Goal: Navigation & Orientation: Understand site structure

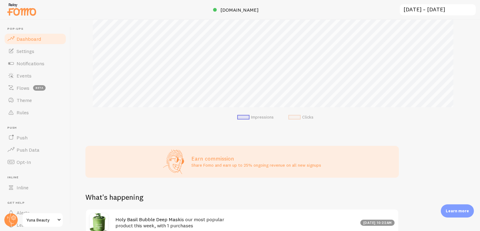
scroll to position [288, 0]
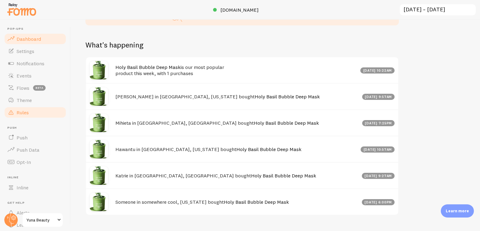
click at [29, 113] on link "Rules" at bounding box center [35, 112] width 63 height 12
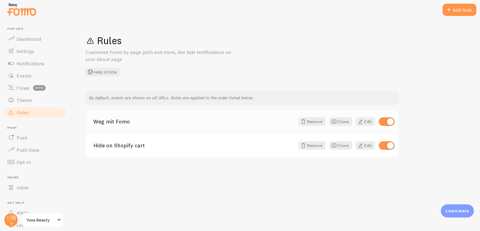
click at [120, 120] on link "Weg mit Fomo" at bounding box center [194, 122] width 202 height 6
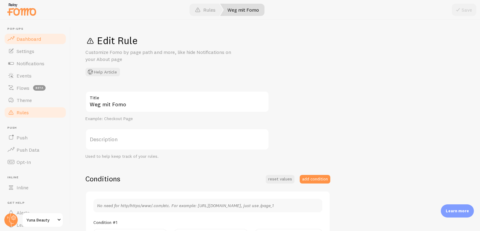
click at [37, 38] on span "Dashboard" at bounding box center [29, 39] width 25 height 6
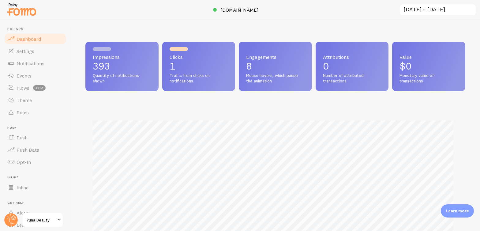
scroll to position [161, 376]
click at [38, 217] on span "Yuna Beauty" at bounding box center [40, 219] width 29 height 7
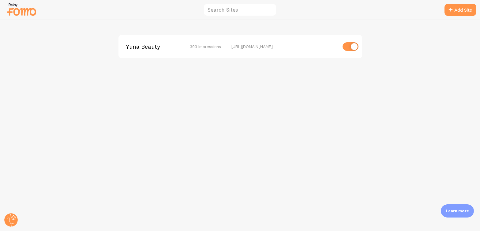
click at [134, 44] on span "Yuna Beauty" at bounding box center [150, 47] width 49 height 6
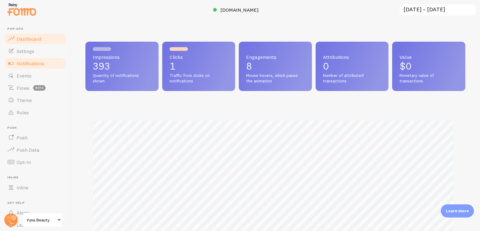
scroll to position [161, 376]
click at [32, 61] on span "Notifications" at bounding box center [31, 63] width 28 height 6
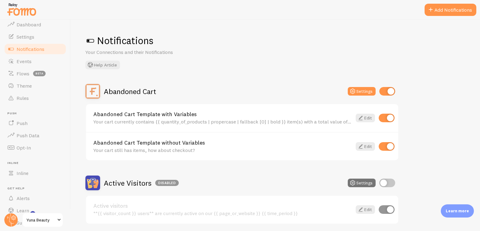
scroll to position [34, 0]
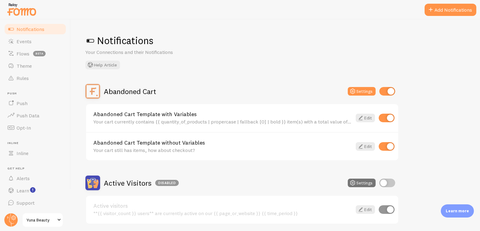
click at [25, 29] on span "Notifications" at bounding box center [31, 29] width 28 height 6
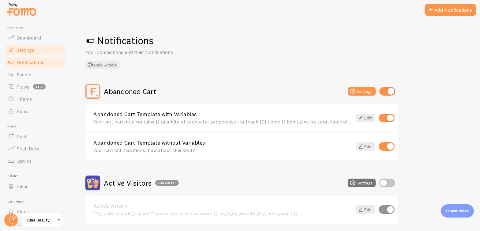
scroll to position [0, 0]
click at [28, 39] on span "Dashboard" at bounding box center [29, 39] width 25 height 6
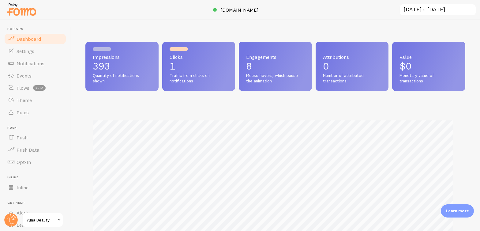
scroll to position [161, 376]
click at [247, 9] on span "[DOMAIN_NAME]" at bounding box center [240, 10] width 38 height 6
